Goal: Task Accomplishment & Management: Use online tool/utility

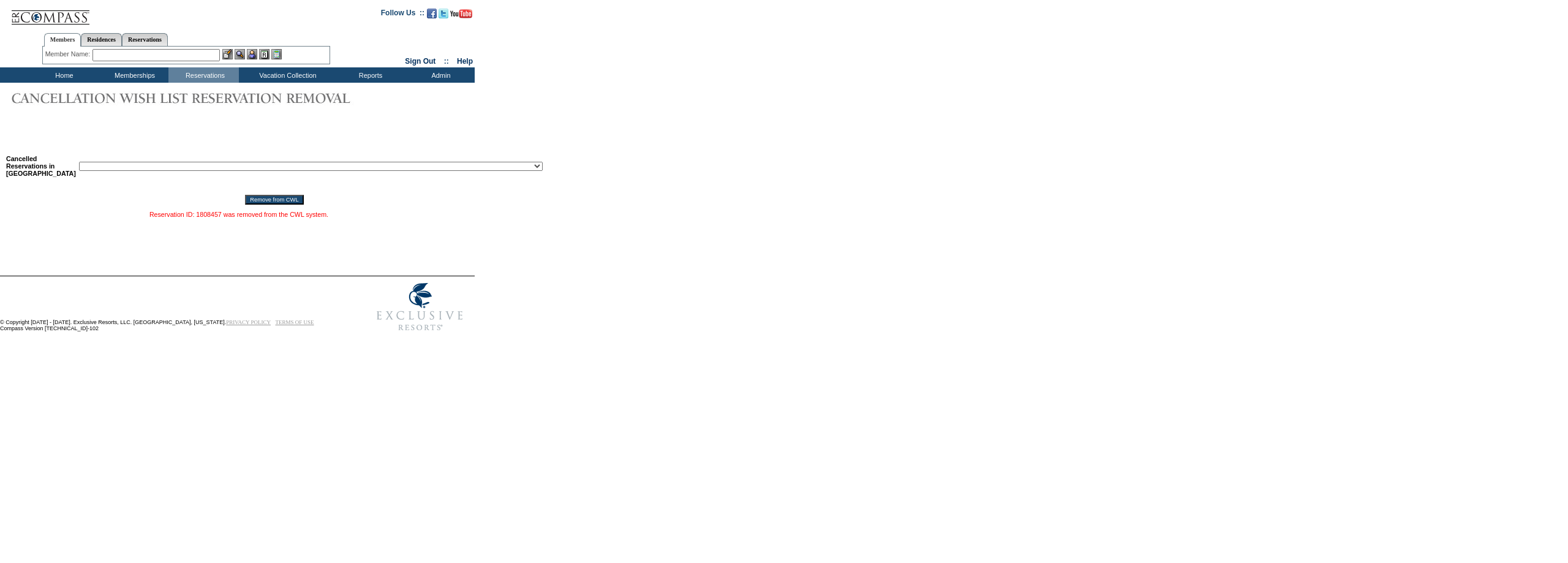
click at [233, 171] on select "Reservation ID: 1817610 ([GEOGRAPHIC_DATA], [US_STATE] - 1 [GEOGRAPHIC_DATA] : …" at bounding box center [311, 165] width 463 height 9
select select "1807495"
click at [79, 164] on select "Reservation ID: 1817610 ([GEOGRAPHIC_DATA], [US_STATE] - 1 [GEOGRAPHIC_DATA] : …" at bounding box center [311, 165] width 463 height 9
click at [245, 201] on input "Remove from CWL" at bounding box center [274, 199] width 58 height 10
click at [638, 115] on form "Follow Us ::" at bounding box center [784, 168] width 1568 height 338
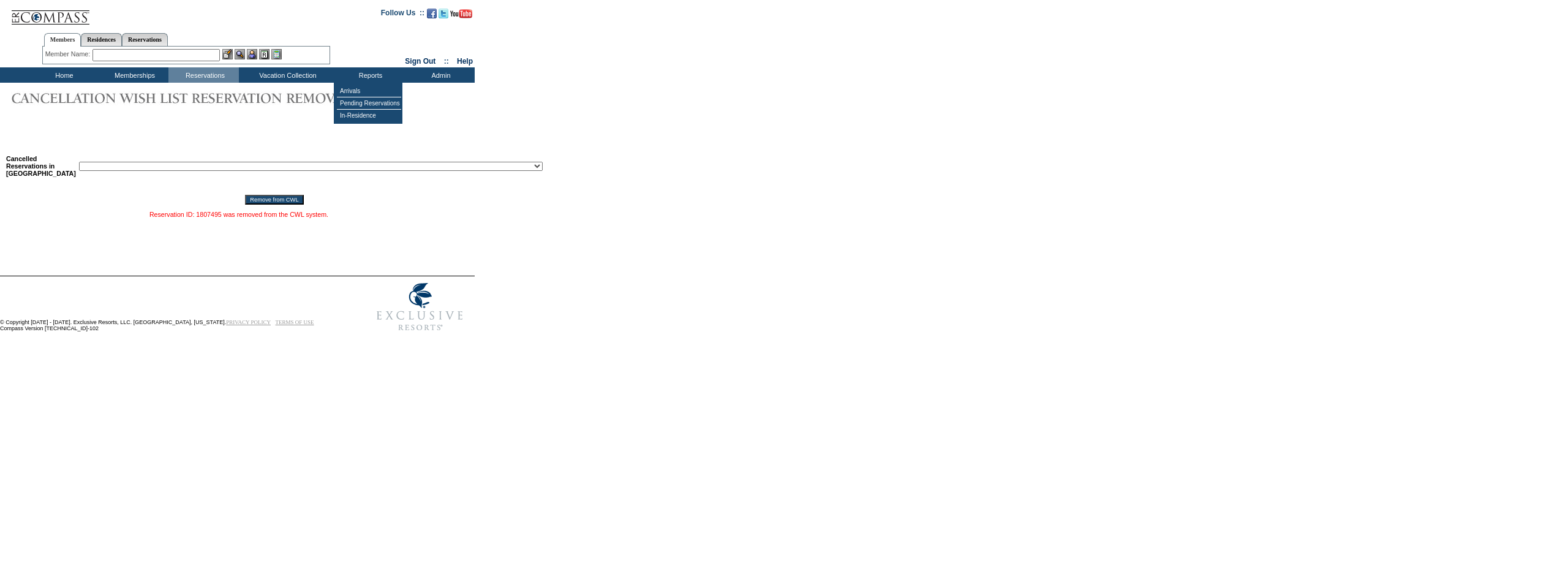
click at [294, 171] on select "Reservation ID: 1817610 ([GEOGRAPHIC_DATA], [US_STATE] - 1 [GEOGRAPHIC_DATA] : …" at bounding box center [311, 165] width 463 height 9
drag, startPoint x: 786, startPoint y: 244, endPoint x: 436, endPoint y: 116, distance: 372.7
click at [786, 244] on form "Follow Us ::" at bounding box center [784, 168] width 1568 height 338
